Goal: Book appointment/travel/reservation

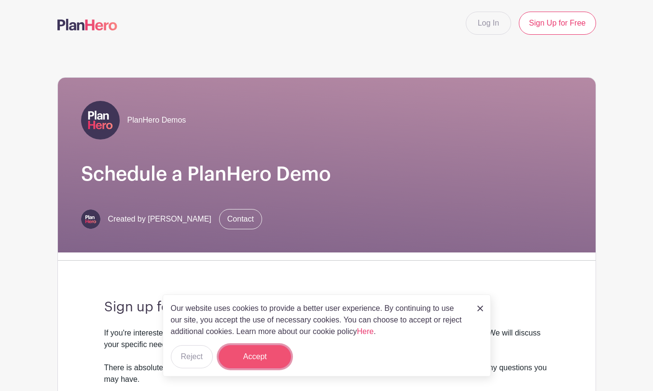
click at [276, 365] on button "Accept" at bounding box center [255, 356] width 72 height 23
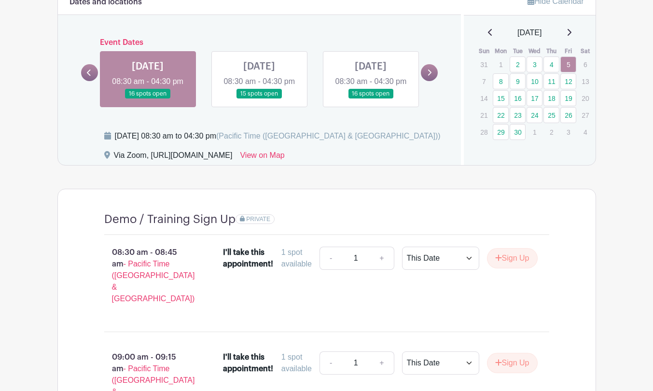
scroll to position [577, 0]
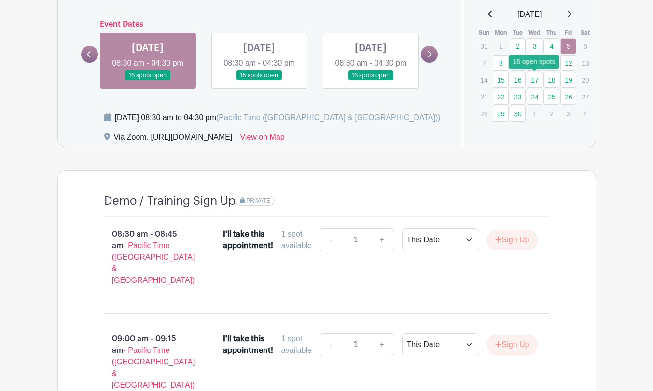
click at [536, 81] on link "17" at bounding box center [535, 80] width 16 height 16
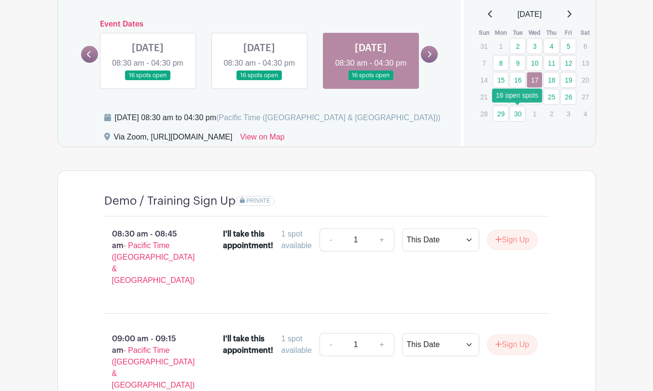
click at [522, 114] on link "30" at bounding box center [518, 114] width 16 height 16
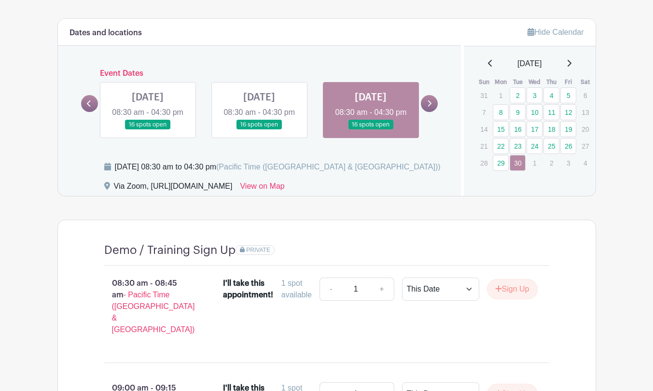
scroll to position [429, 0]
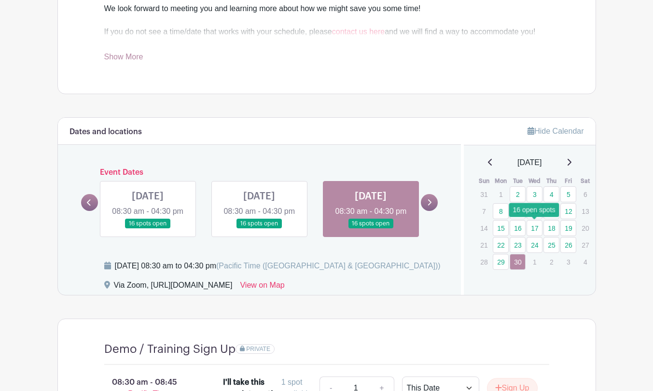
click at [534, 223] on link "17" at bounding box center [535, 228] width 16 height 16
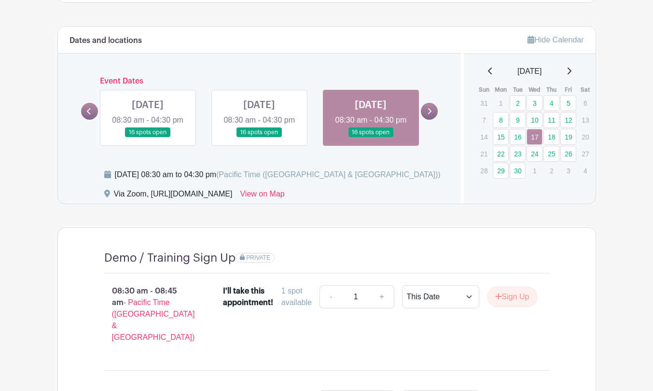
scroll to position [527, 0]
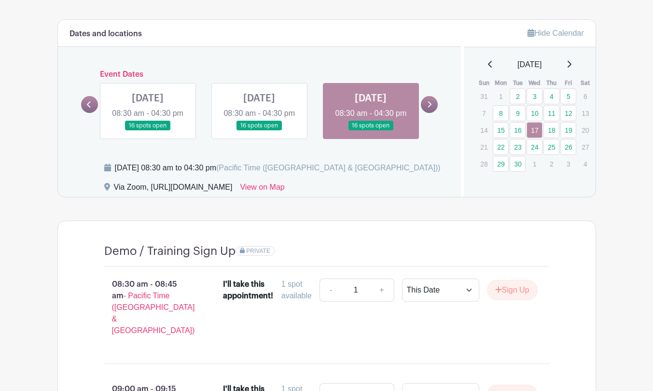
click at [148, 131] on link at bounding box center [148, 131] width 0 height 0
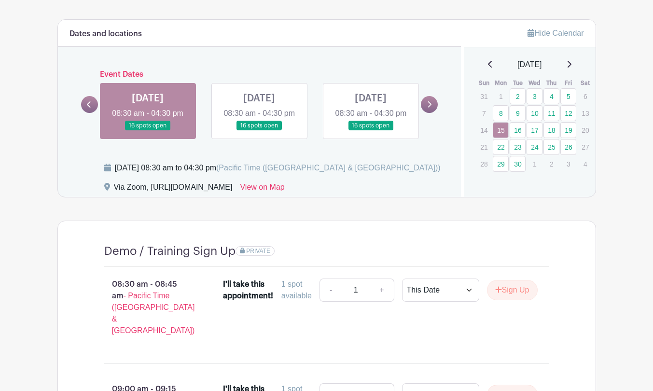
click at [88, 108] on icon at bounding box center [89, 104] width 4 height 6
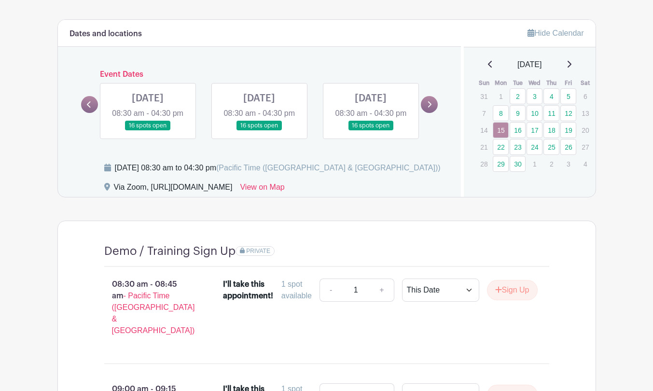
click at [148, 131] on link at bounding box center [148, 131] width 0 height 0
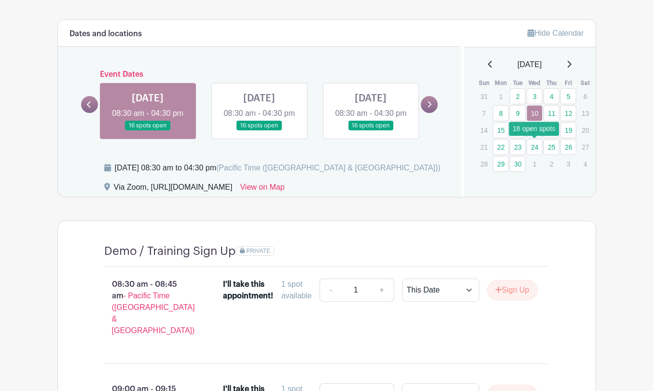
click at [536, 148] on link "24" at bounding box center [535, 147] width 16 height 16
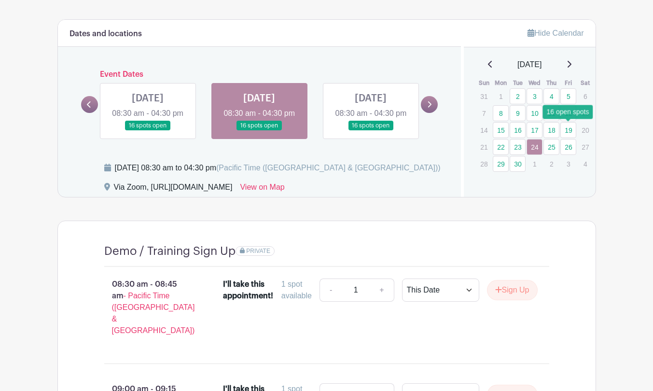
click at [565, 127] on link "19" at bounding box center [569, 130] width 16 height 16
click at [500, 132] on link "15" at bounding box center [501, 130] width 16 height 16
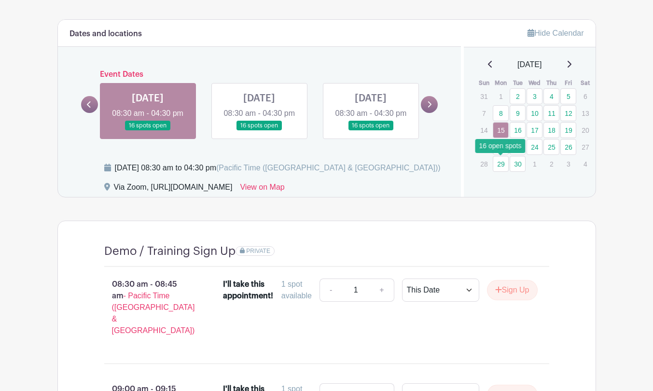
click at [499, 166] on link "29" at bounding box center [501, 164] width 16 height 16
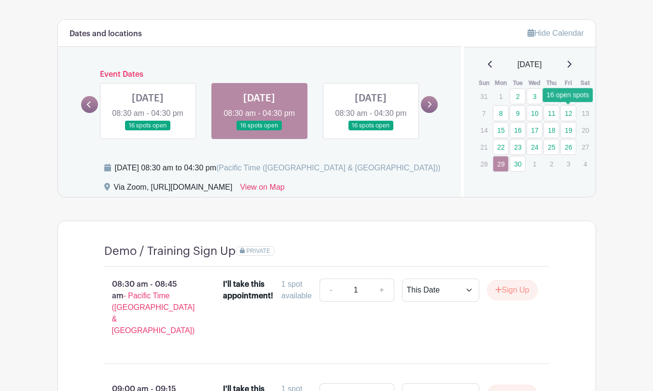
click at [569, 115] on link "12" at bounding box center [569, 113] width 16 height 16
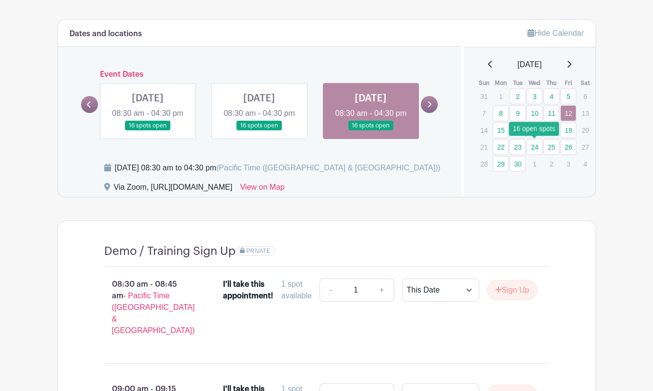
click at [535, 146] on link "24" at bounding box center [535, 147] width 16 height 16
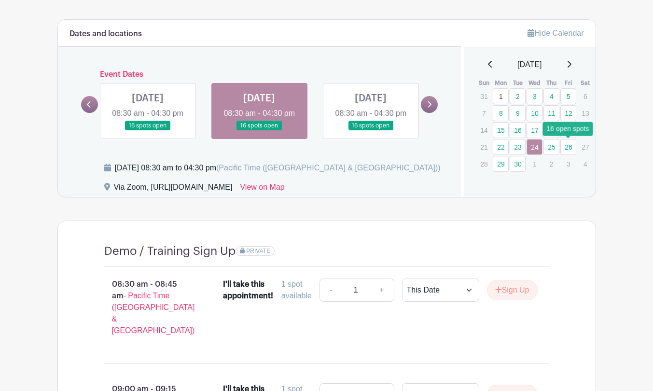
click at [566, 144] on link "26" at bounding box center [569, 147] width 16 height 16
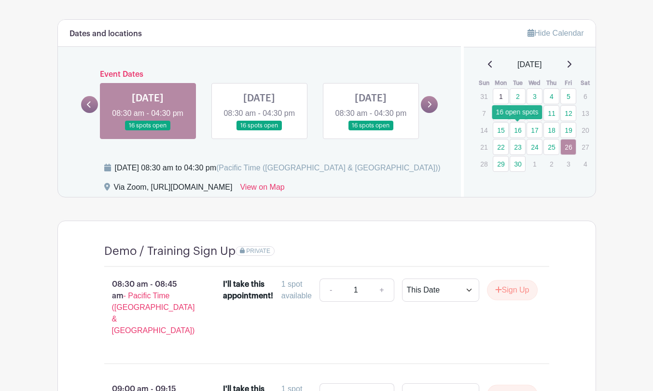
click at [517, 129] on link "16" at bounding box center [518, 130] width 16 height 16
